Goal: Task Accomplishment & Management: Manage account settings

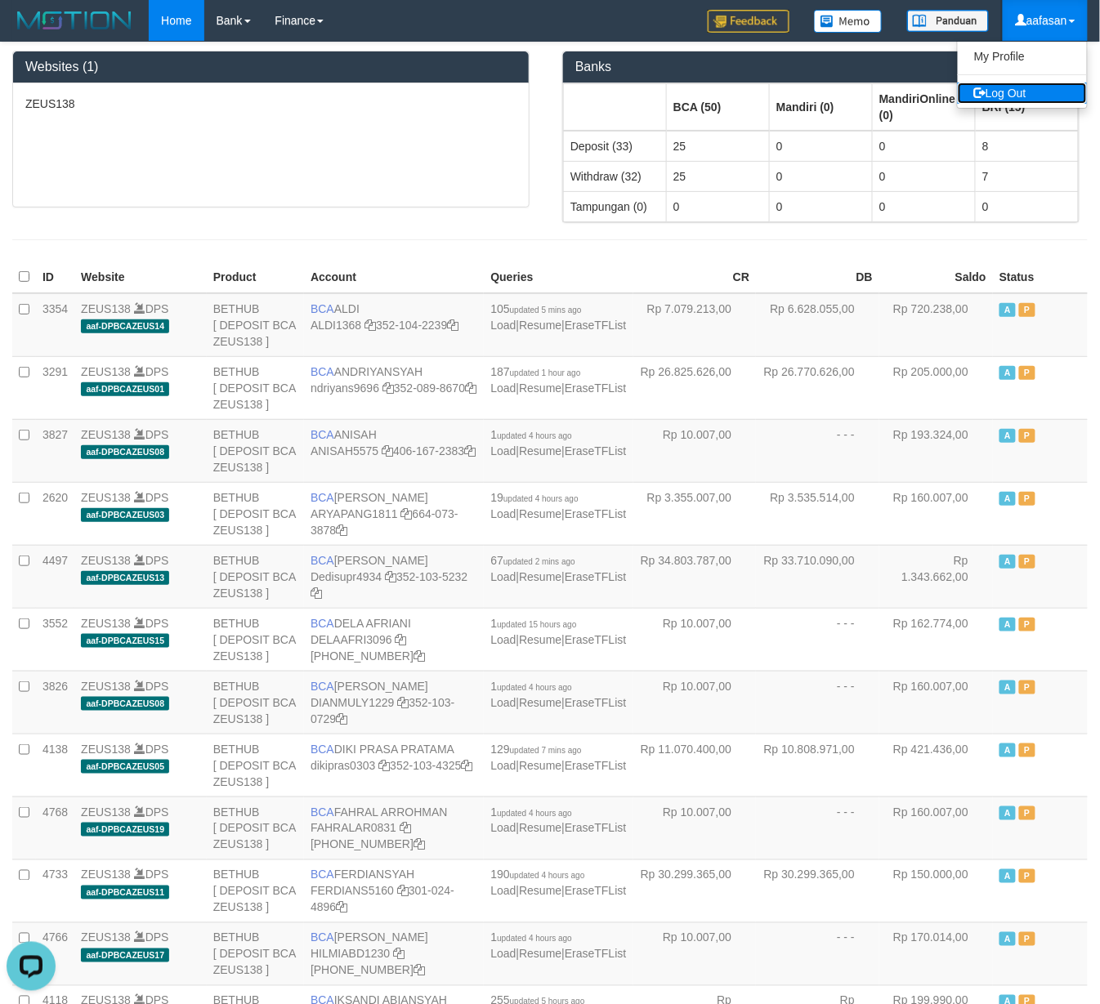
click at [1031, 89] on link "Log Out" at bounding box center [1022, 93] width 129 height 21
